Goal: Entertainment & Leisure: Consume media (video, audio)

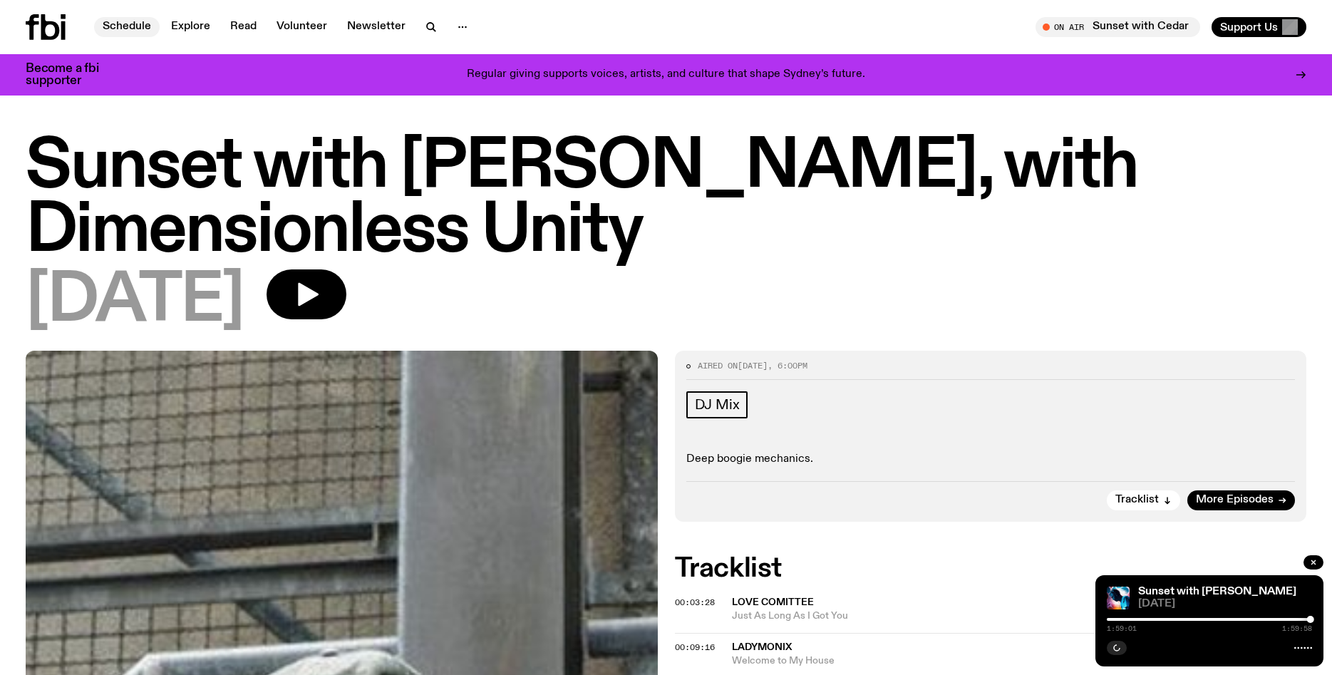
click at [134, 28] on link "Schedule" at bounding box center [127, 27] width 66 height 20
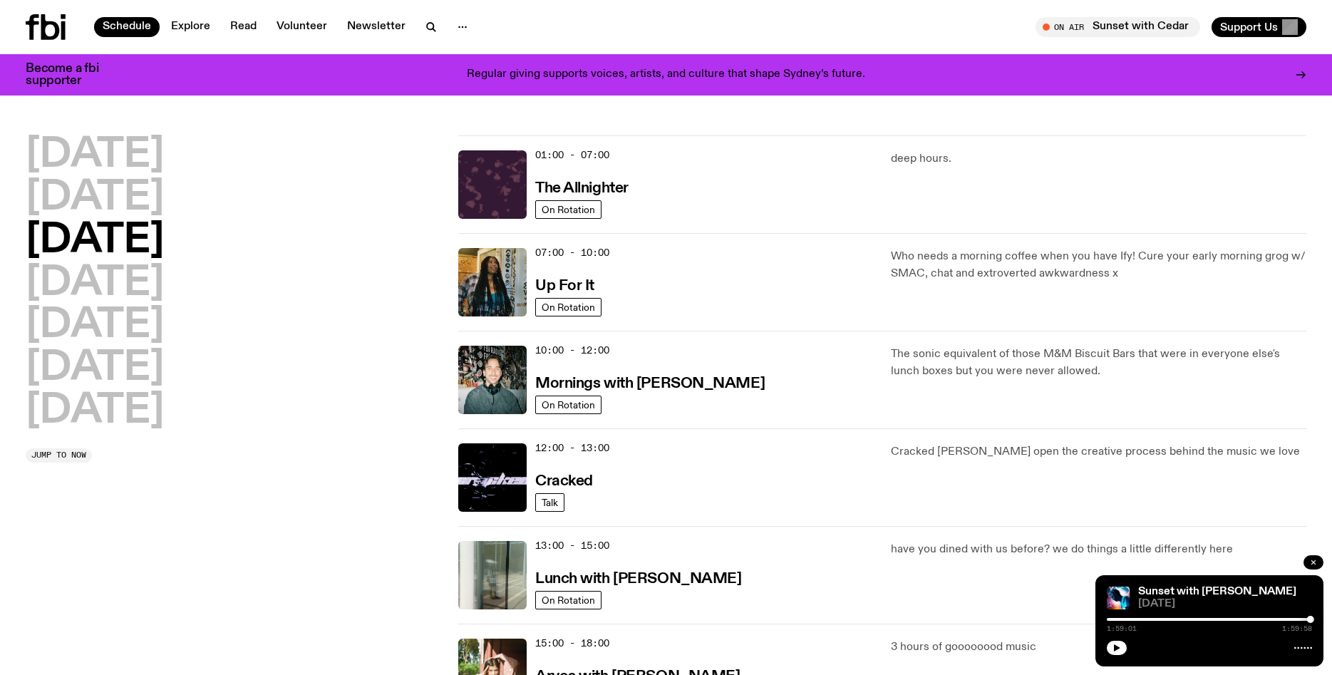
click at [1318, 564] on button "button" at bounding box center [1313, 562] width 20 height 14
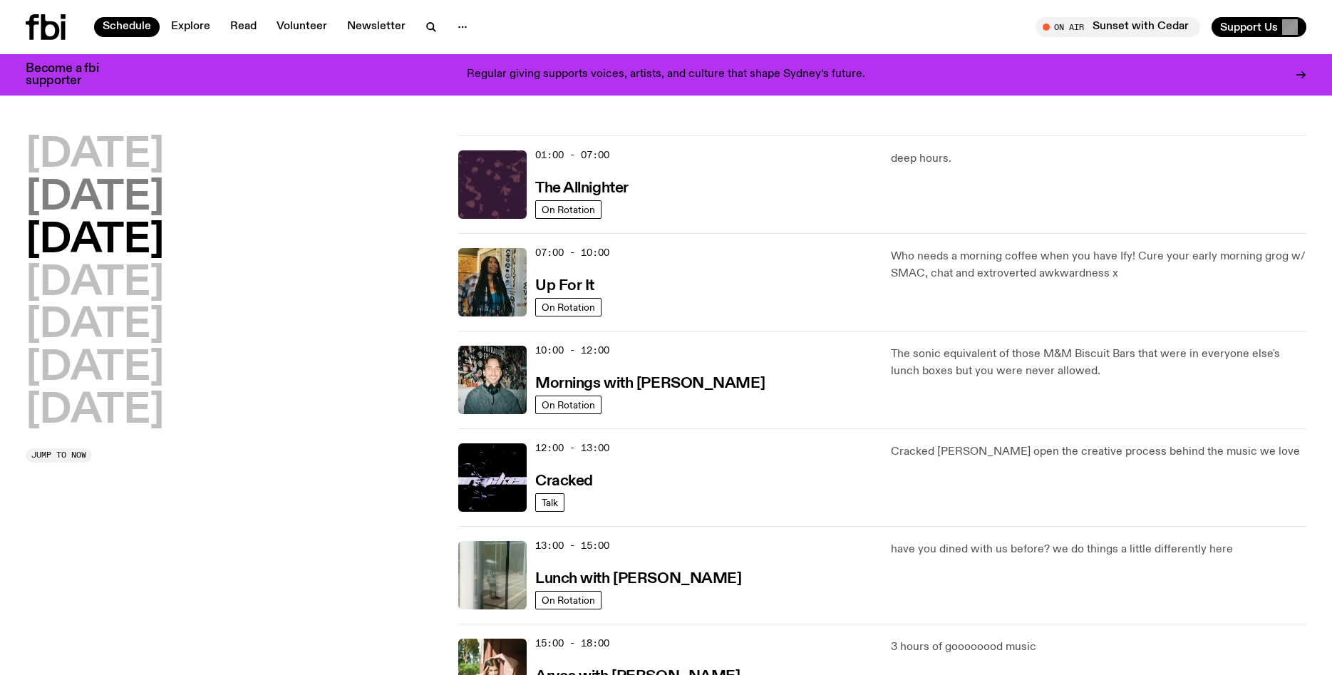
click at [110, 190] on h2 "[DATE]" at bounding box center [95, 198] width 138 height 40
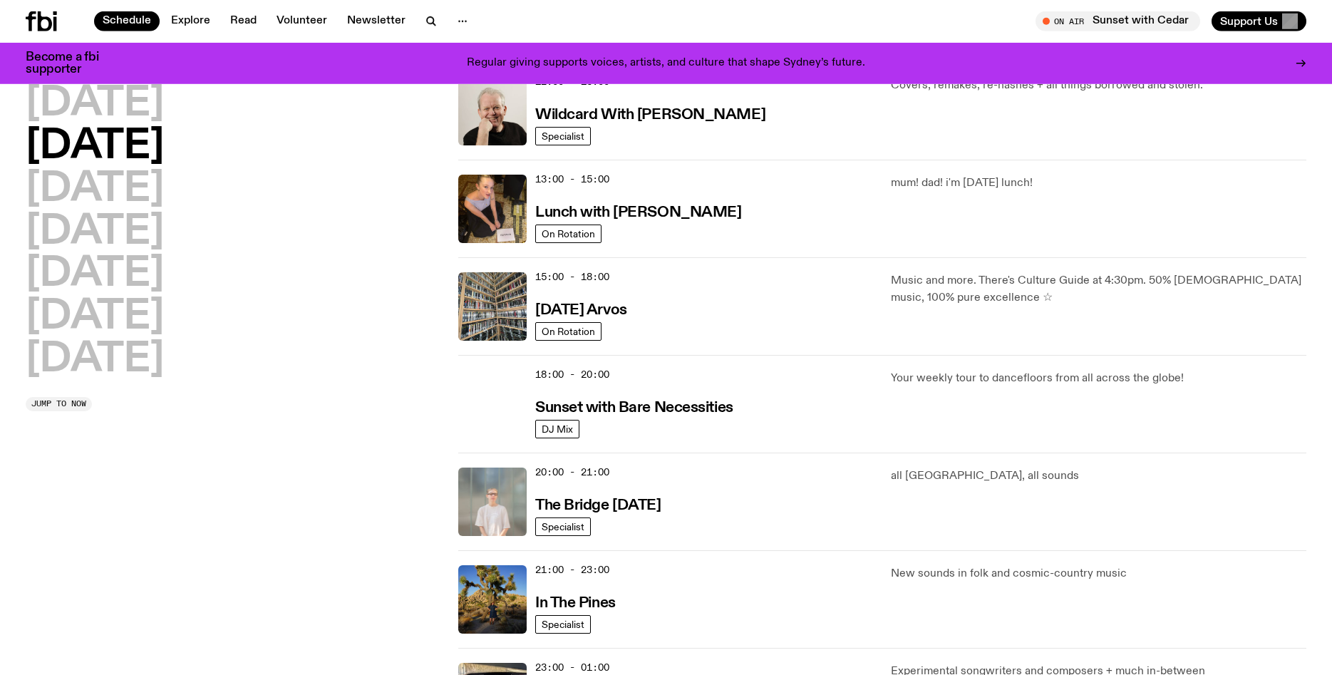
scroll to position [363, 0]
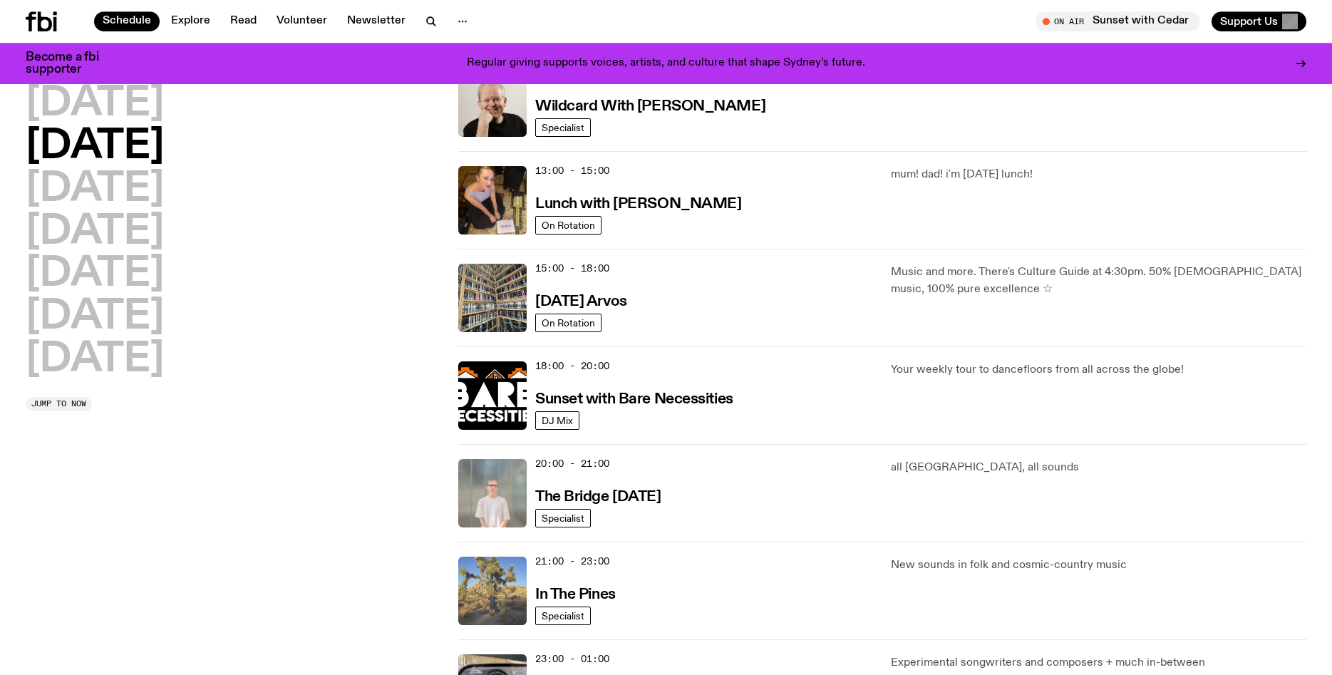
click at [479, 574] on img at bounding box center [492, 591] width 68 height 68
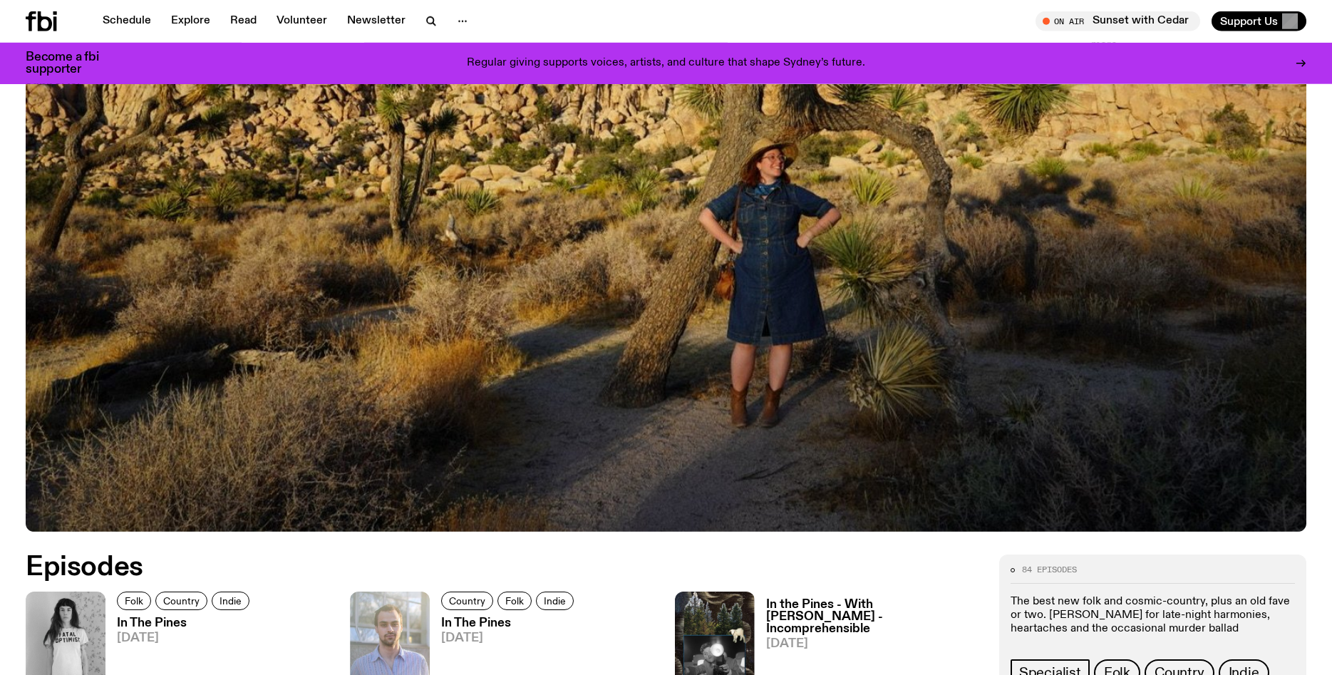
scroll to position [428, 0]
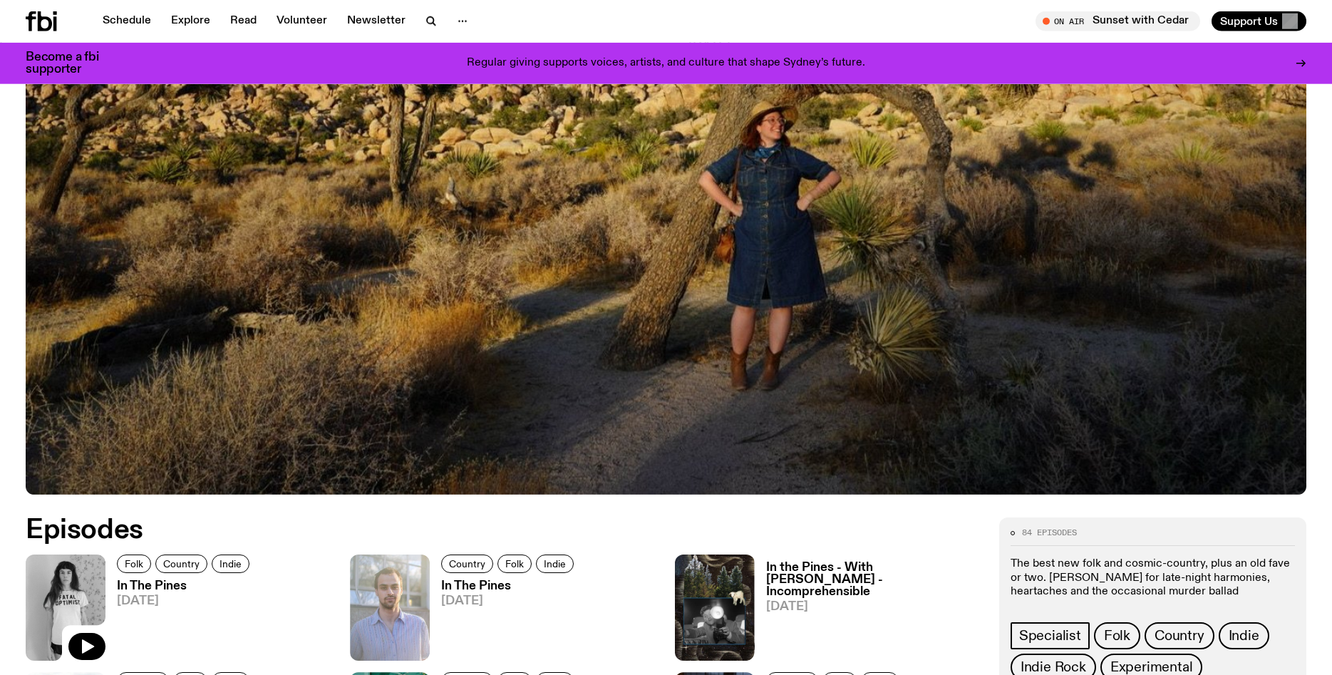
click at [90, 589] on img at bounding box center [66, 607] width 80 height 106
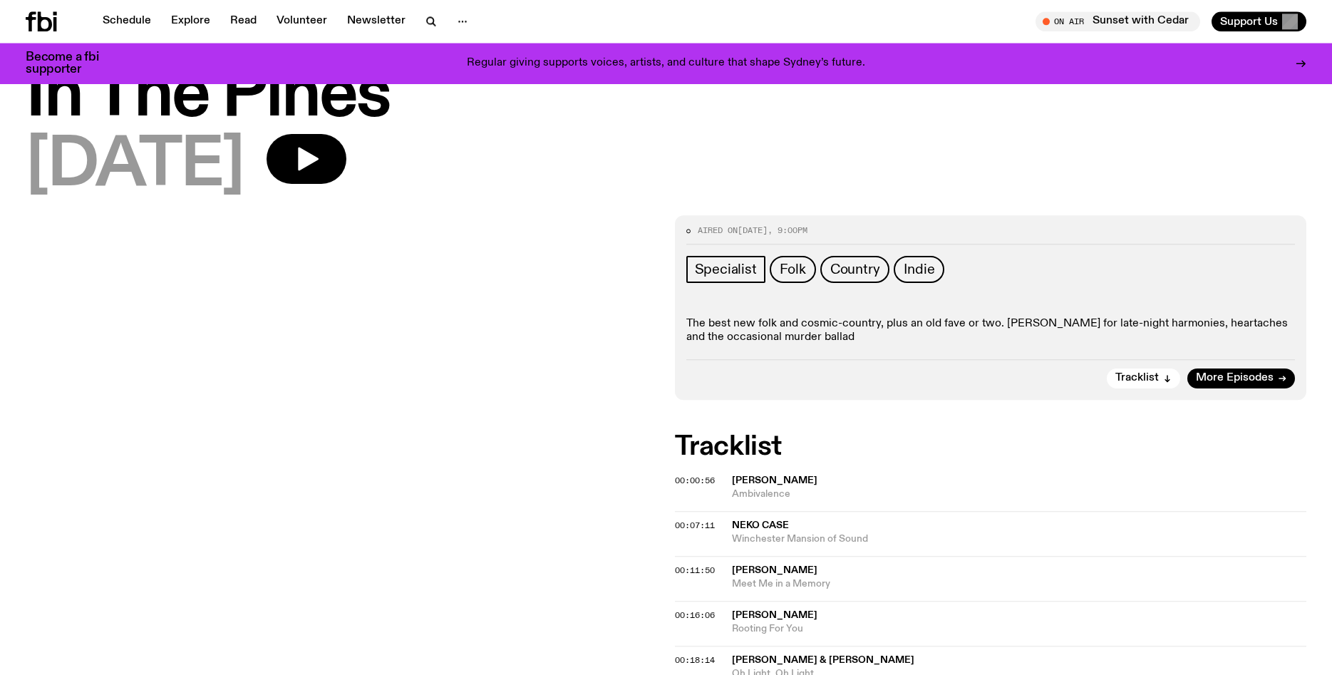
scroll to position [47, 0]
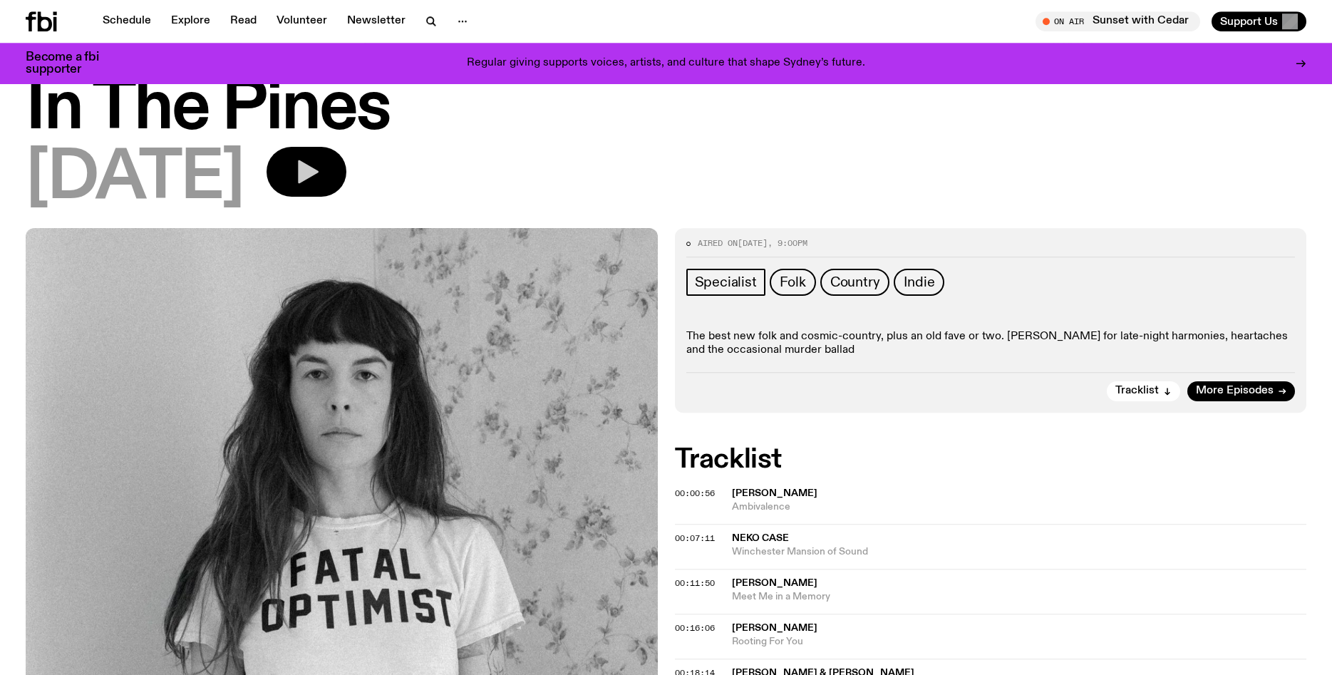
click at [329, 168] on button "button" at bounding box center [307, 172] width 80 height 50
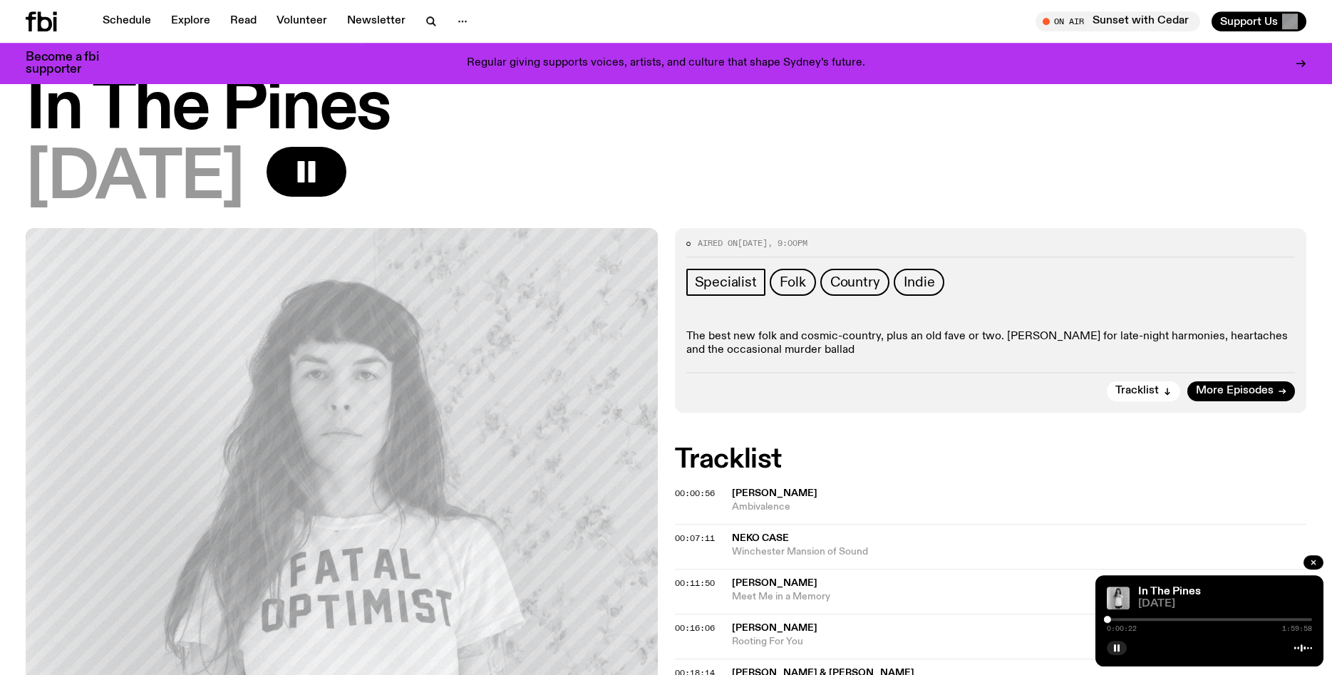
click at [1111, 619] on div at bounding box center [1209, 619] width 205 height 3
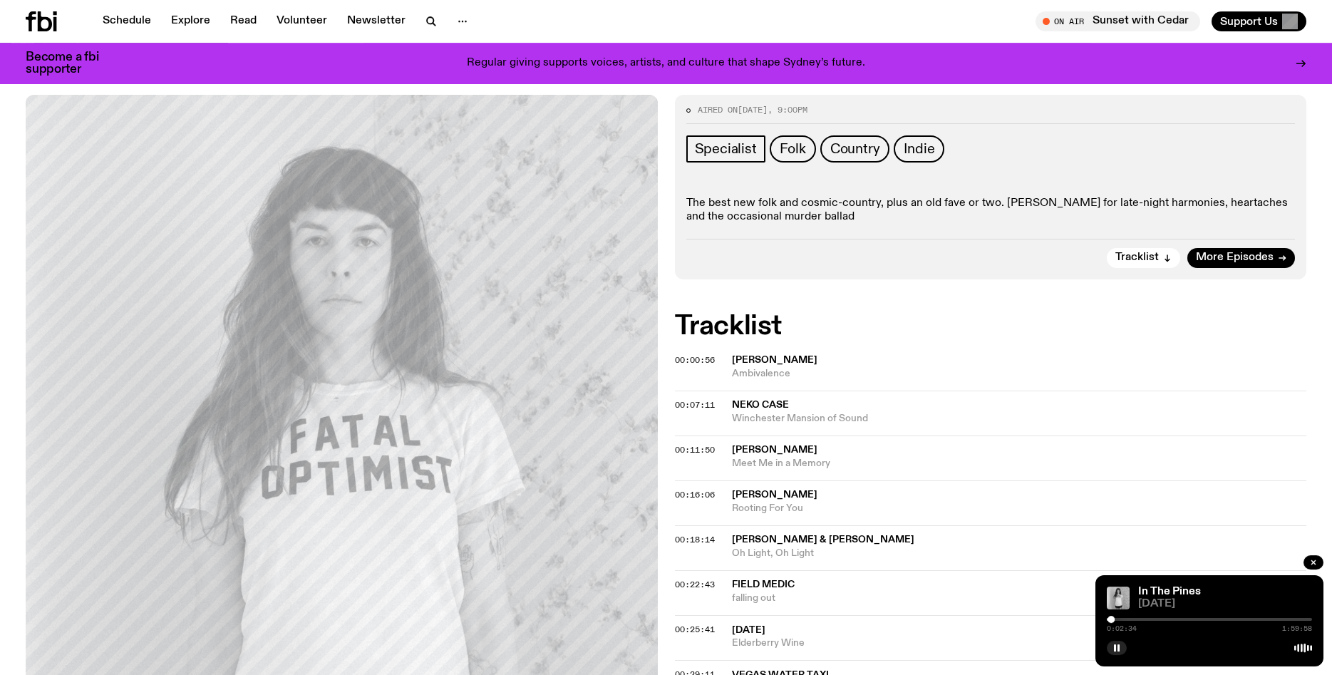
scroll to position [202, 0]
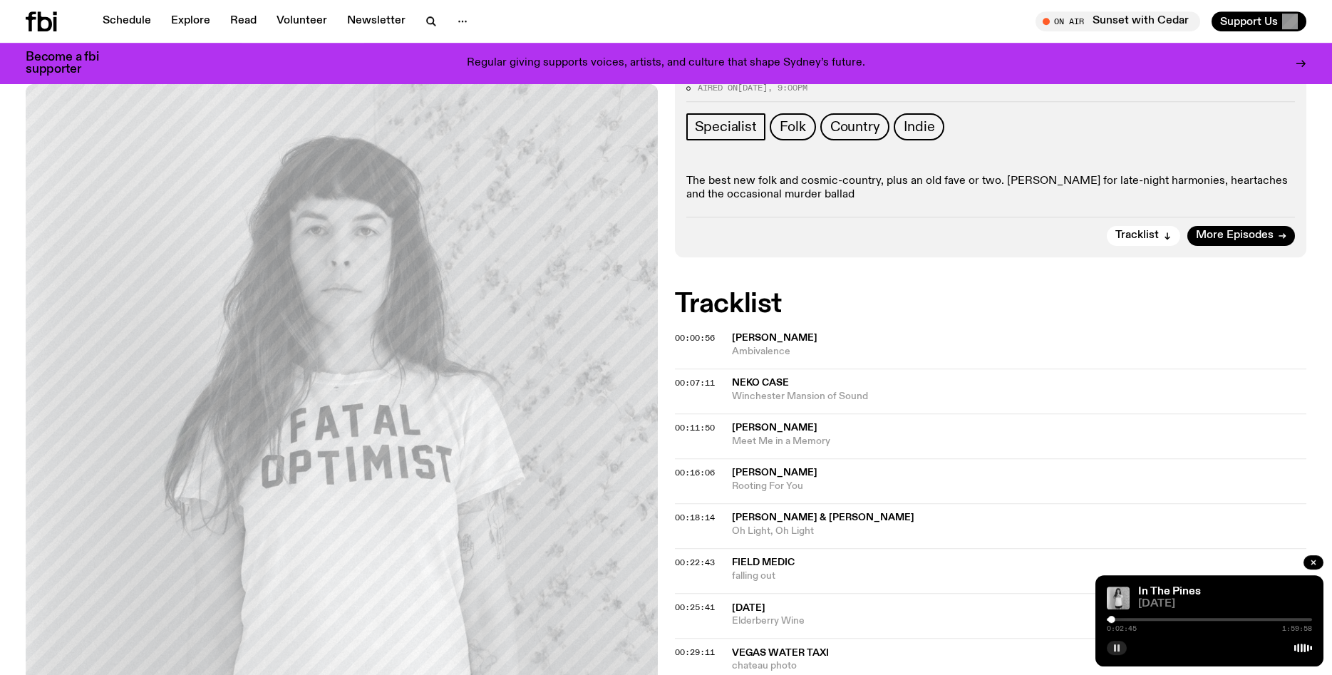
click at [1117, 646] on rect "button" at bounding box center [1118, 647] width 2 height 7
